Goal: Information Seeking & Learning: Understand process/instructions

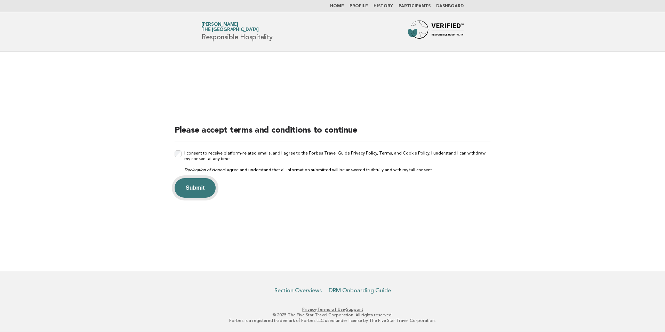
click at [203, 193] on button "Submit" at bounding box center [195, 187] width 41 height 19
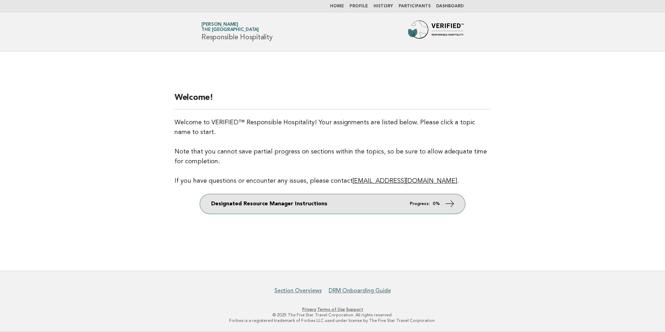
click at [271, 213] on link "Designated Resource Manager Instructions Progress: 0%" at bounding box center [332, 203] width 265 height 19
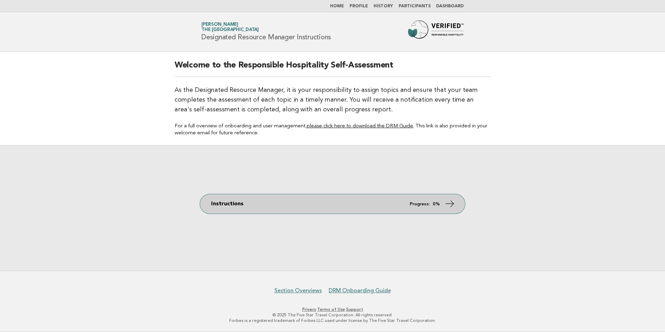
click at [331, 205] on link "Instructions Progress: 0%" at bounding box center [332, 203] width 265 height 19
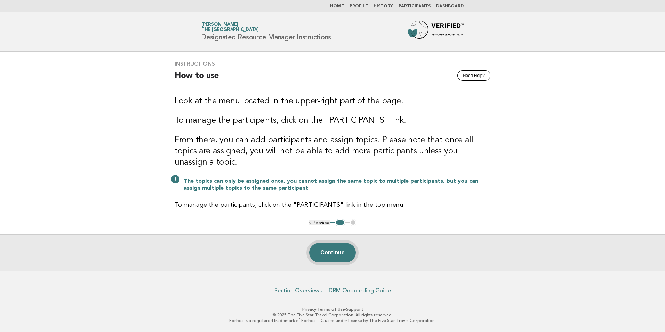
click at [334, 246] on button "Continue" at bounding box center [332, 252] width 46 height 19
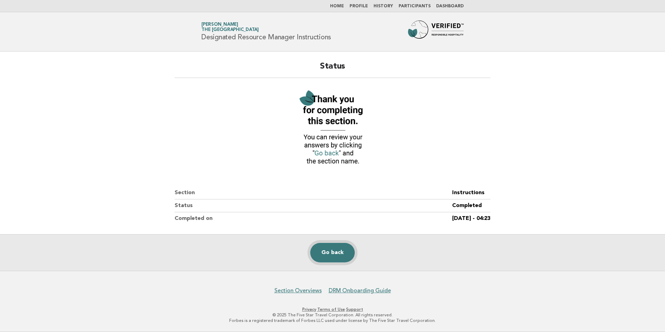
click at [334, 256] on link "Go back" at bounding box center [332, 252] width 45 height 19
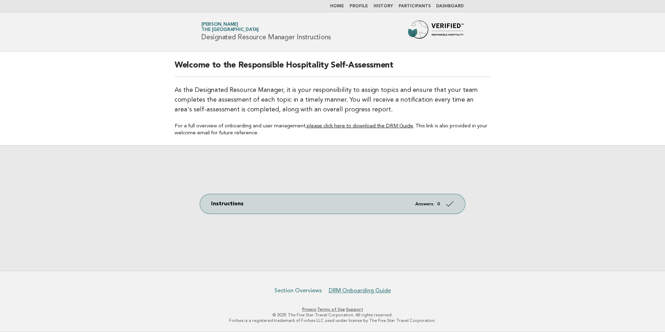
click at [301, 291] on link "Section Overviews" at bounding box center [297, 290] width 47 height 7
